Goal: Transaction & Acquisition: Purchase product/service

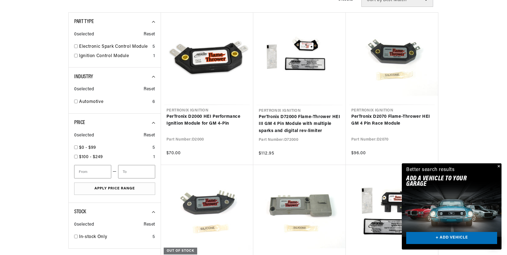
scroll to position [165, 0]
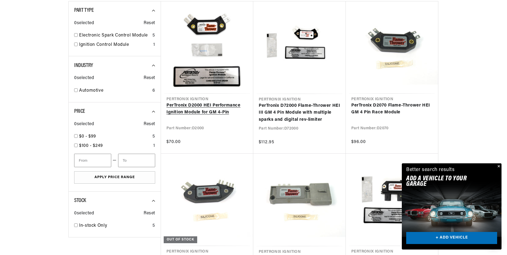
click at [201, 106] on link "PerTronix D2000 HEI Performance Ignition Module for GM 4-Pin" at bounding box center [206, 109] width 81 height 14
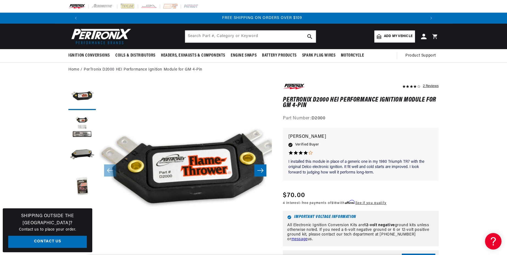
scroll to position [0, 686]
click at [84, 135] on button "Load image 2 in gallery view" at bounding box center [81, 126] width 27 height 27
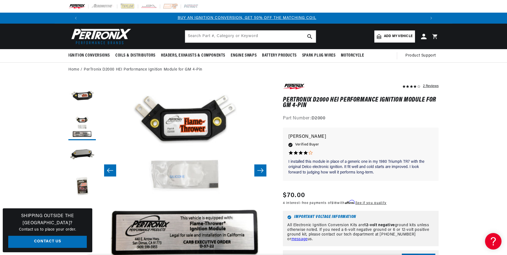
scroll to position [0, 0]
click at [82, 187] on button "Load image 4 in gallery view" at bounding box center [81, 186] width 27 height 27
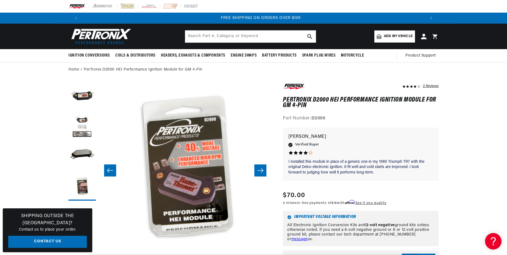
scroll to position [0, 686]
click at [82, 94] on button "Load image 1 in gallery view" at bounding box center [81, 96] width 27 height 27
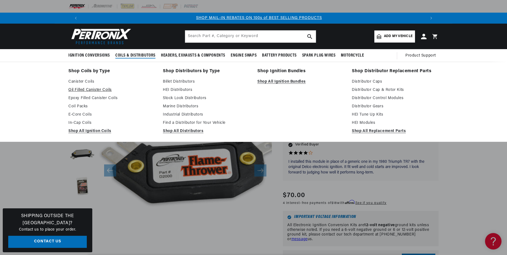
scroll to position [0, 343]
